Goal: Use online tool/utility: Utilize a website feature to perform a specific function

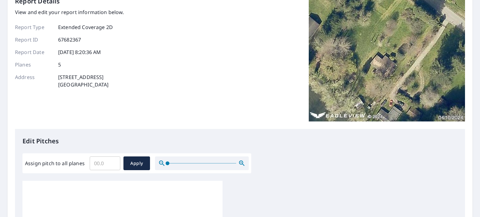
scroll to position [41, 0]
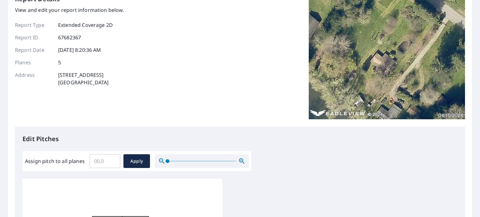
click at [109, 164] on input "Assign pitch to all planes" at bounding box center [105, 160] width 31 height 17
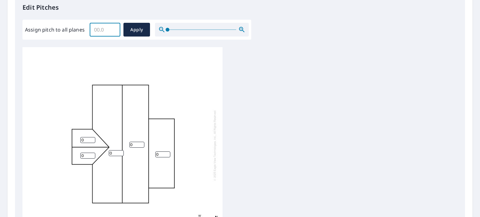
scroll to position [174, 0]
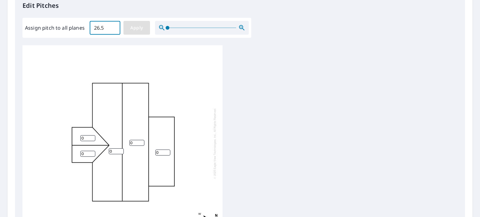
type input "26.5"
click at [143, 25] on span "Apply" at bounding box center [136, 28] width 17 height 8
type input "26.5"
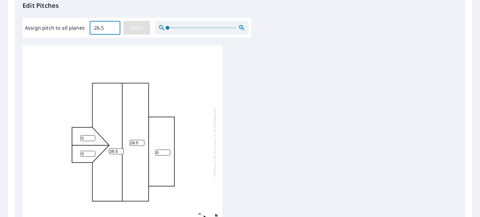
type input "26.5"
click at [197, 98] on div "26.5 26.5 26.5 26.5 26.5" at bounding box center [122, 143] width 200 height 196
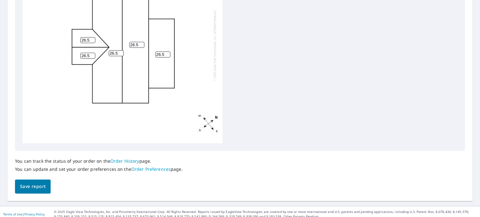
scroll to position [277, 0]
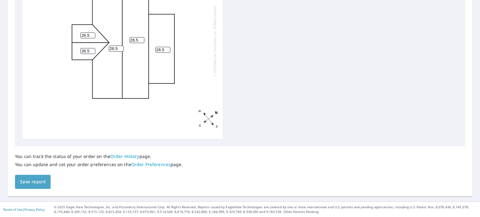
click at [33, 186] on button "Save report" at bounding box center [33, 182] width 36 height 14
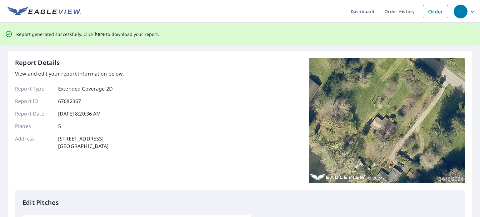
scroll to position [0, 0]
click at [99, 33] on span "here" at bounding box center [100, 34] width 10 height 8
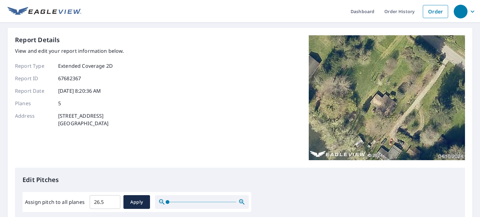
click at [104, 204] on input "26.5" at bounding box center [105, 201] width 31 height 17
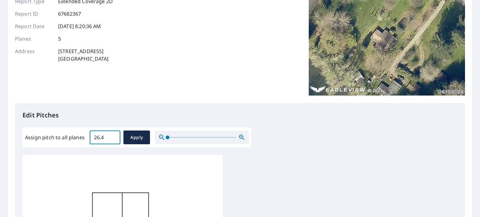
scroll to position [83, 0]
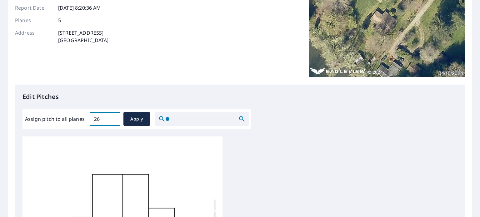
type input "2"
type input "6"
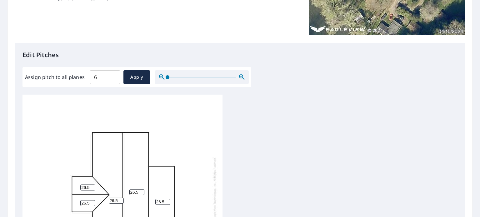
scroll to position [140, 0]
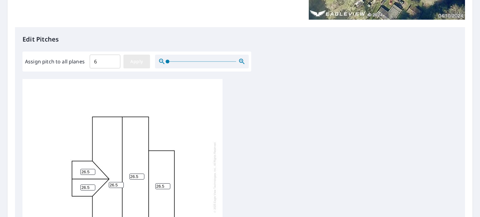
click at [132, 63] on span "Apply" at bounding box center [136, 62] width 17 height 8
type input "6"
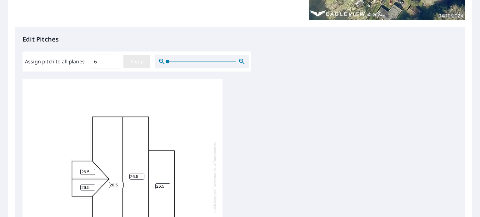
type input "6"
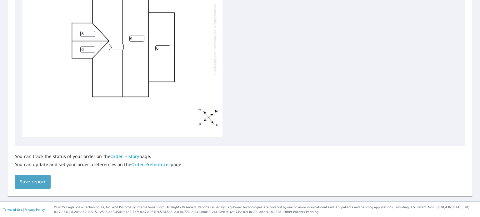
click at [40, 186] on button "Save report" at bounding box center [33, 182] width 36 height 14
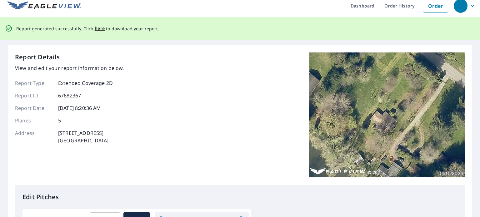
scroll to position [0, 0]
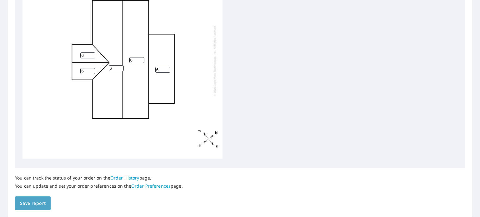
click at [35, 202] on span "Save report" at bounding box center [33, 203] width 26 height 8
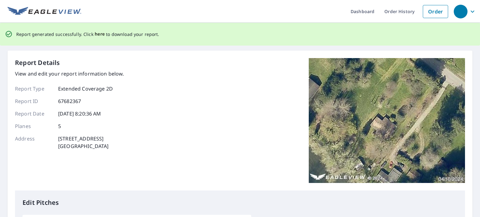
click at [101, 33] on span "here" at bounding box center [100, 34] width 10 height 8
